Goal: Task Accomplishment & Management: Manage account settings

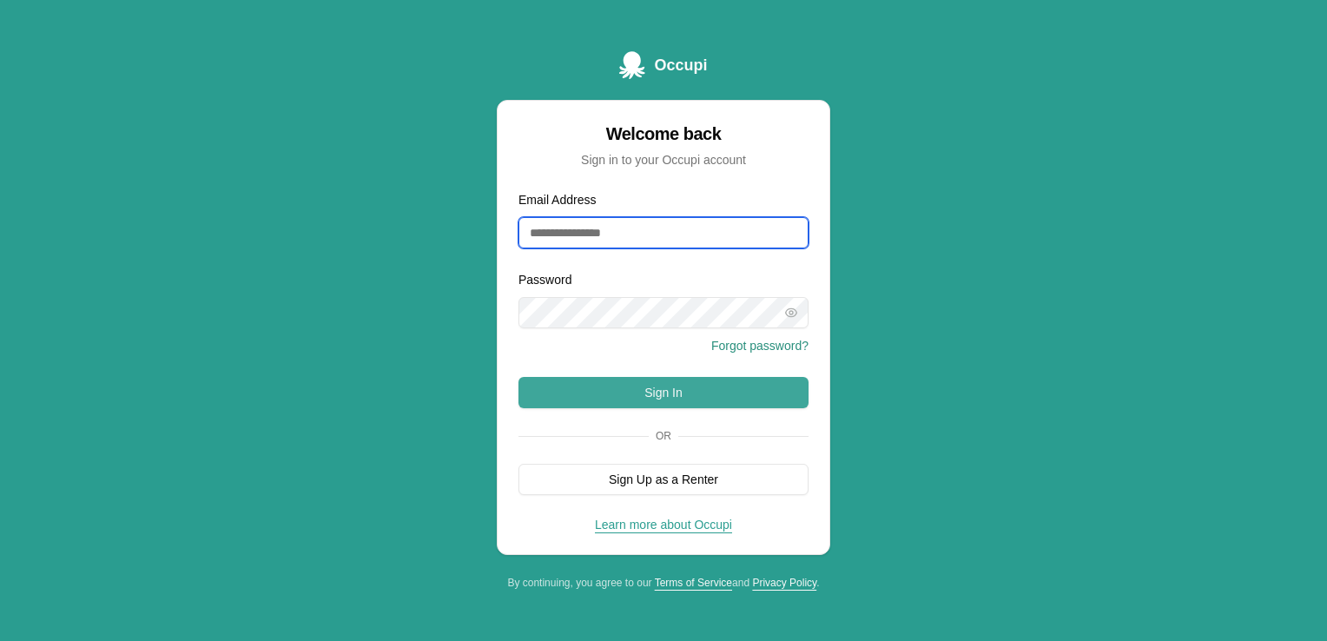
type input "**********"
click at [612, 390] on button "Sign In" at bounding box center [664, 392] width 290 height 31
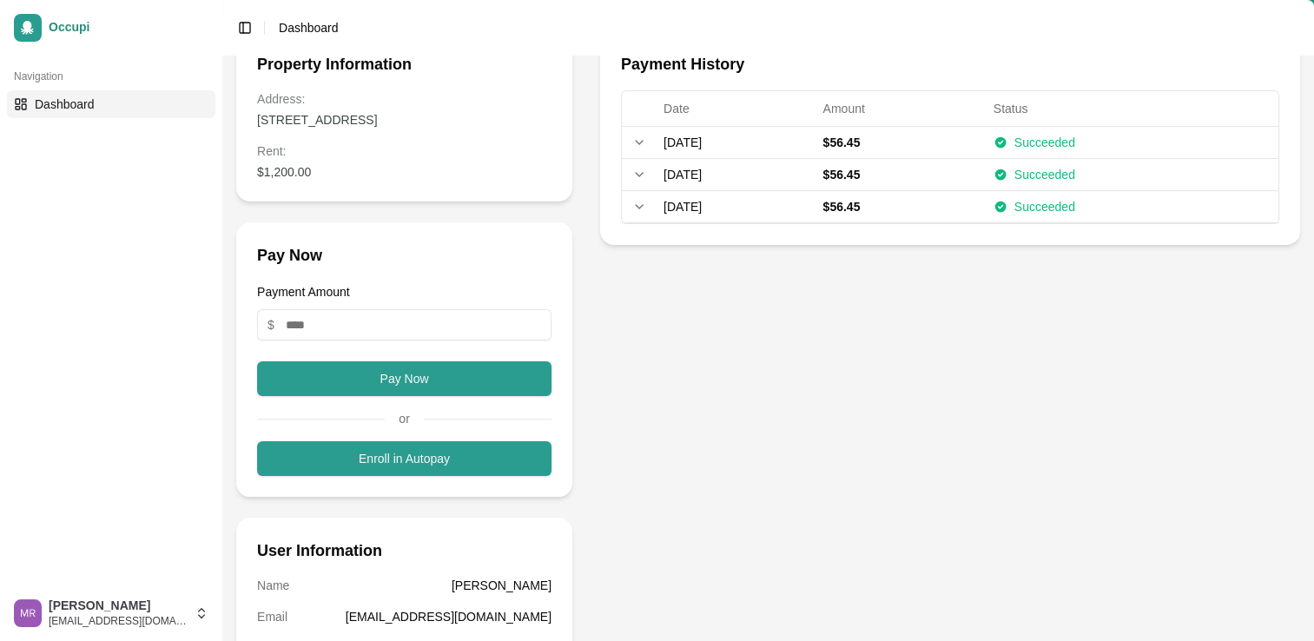
scroll to position [137, 0]
